Goal: Task Accomplishment & Management: Use online tool/utility

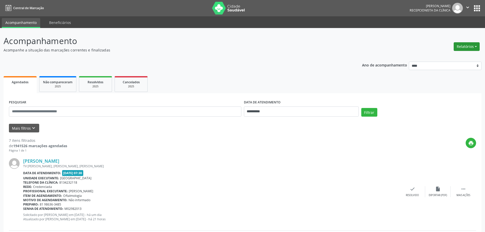
click at [461, 47] on button "Relatórios" at bounding box center [467, 46] width 26 height 9
click at [437, 60] on link "Agendamentos" at bounding box center [452, 57] width 55 height 7
select select "*"
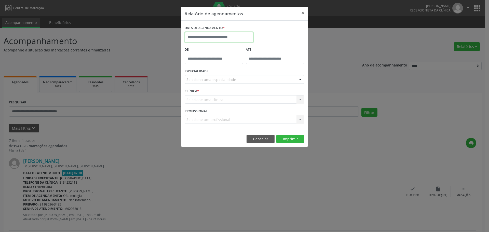
click at [207, 36] on input "text" at bounding box center [219, 37] width 69 height 10
click at [214, 83] on span "14" at bounding box center [212, 84] width 10 height 10
type input "**********"
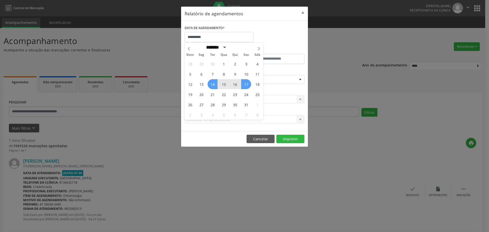
click at [247, 84] on span "17" at bounding box center [246, 84] width 10 height 10
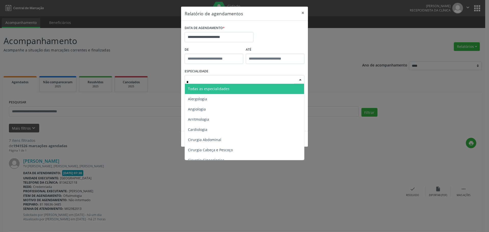
type input "**"
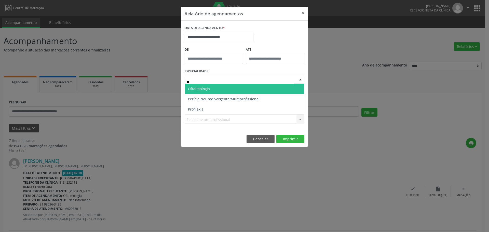
click at [210, 88] on span "Oftalmologia" at bounding box center [244, 89] width 119 height 10
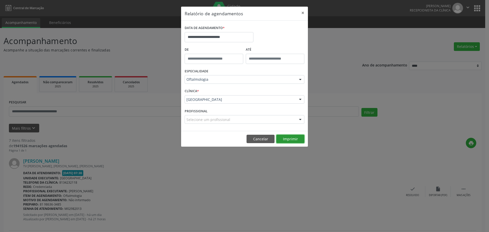
click at [291, 138] on button "Imprimir" at bounding box center [290, 139] width 28 height 9
click at [302, 10] on button "×" at bounding box center [303, 13] width 10 height 12
